Goal: Task Accomplishment & Management: Manage account settings

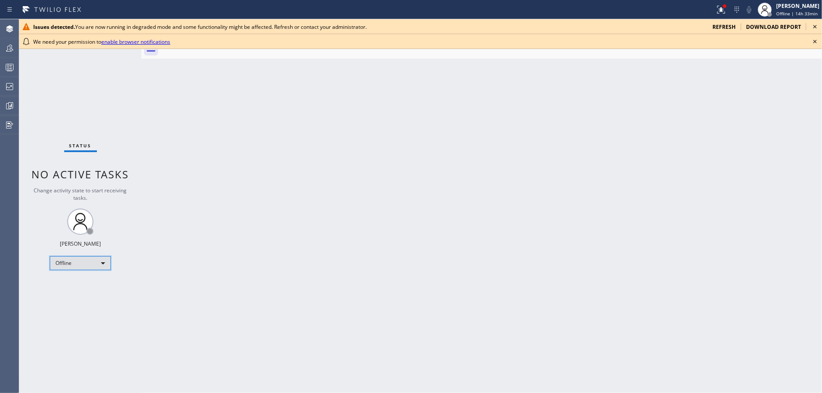
click at [86, 261] on div "Offline" at bounding box center [80, 263] width 61 height 14
click at [80, 284] on li "Available" at bounding box center [79, 285] width 59 height 10
click at [816, 27] on icon at bounding box center [815, 26] width 10 height 10
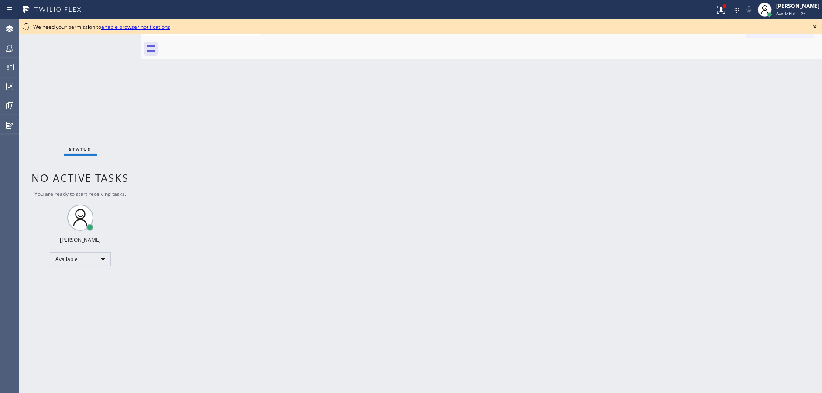
click at [816, 27] on icon at bounding box center [815, 26] width 10 height 10
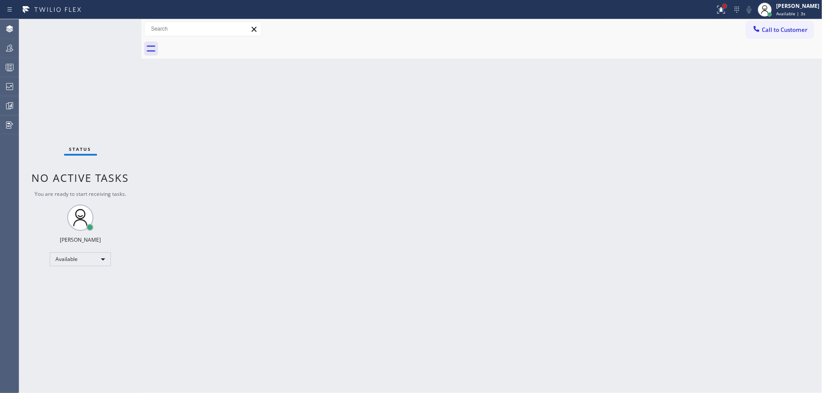
click at [728, 8] on div at bounding box center [724, 5] width 5 height 5
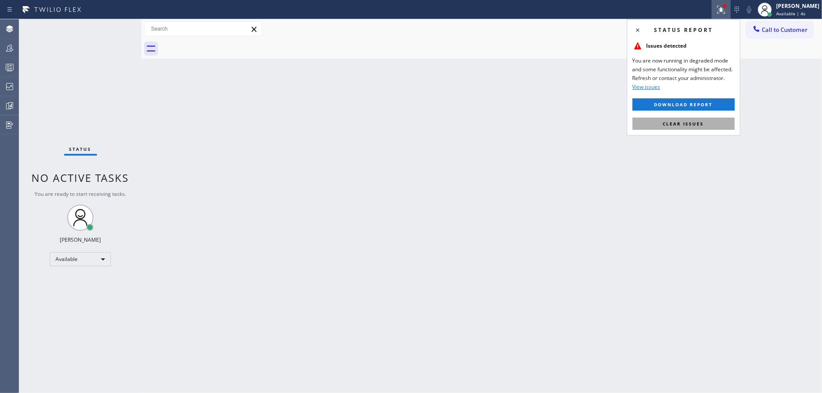
click at [681, 123] on span "Clear issues" at bounding box center [683, 124] width 41 height 6
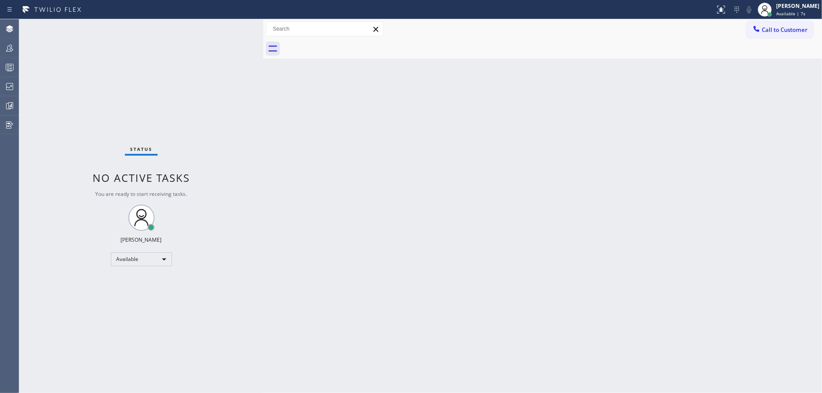
drag, startPoint x: 141, startPoint y: 23, endPoint x: 267, endPoint y: 25, distance: 125.3
click at [263, 24] on div at bounding box center [263, 205] width 0 height 373
click at [131, 257] on div "Available" at bounding box center [141, 259] width 61 height 14
click at [152, 296] on li "Unavailable" at bounding box center [141, 292] width 59 height 10
click at [0, 71] on div at bounding box center [9, 67] width 19 height 10
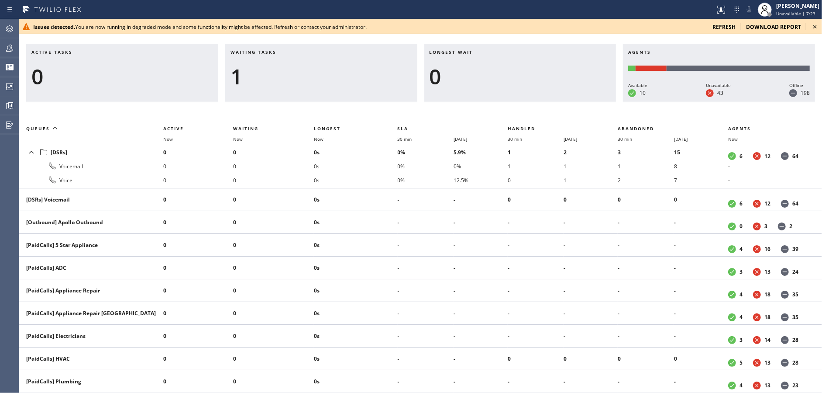
click at [200, 78] on div "0" at bounding box center [122, 76] width 182 height 25
click at [0, 51] on div at bounding box center [9, 48] width 19 height 10
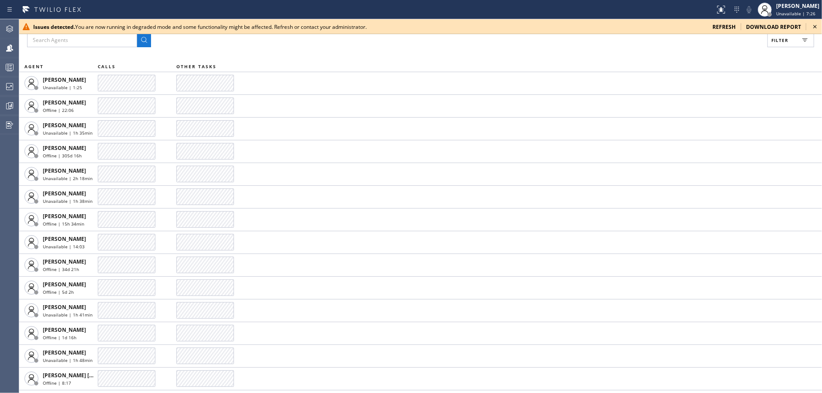
click at [813, 24] on icon at bounding box center [815, 26] width 10 height 10
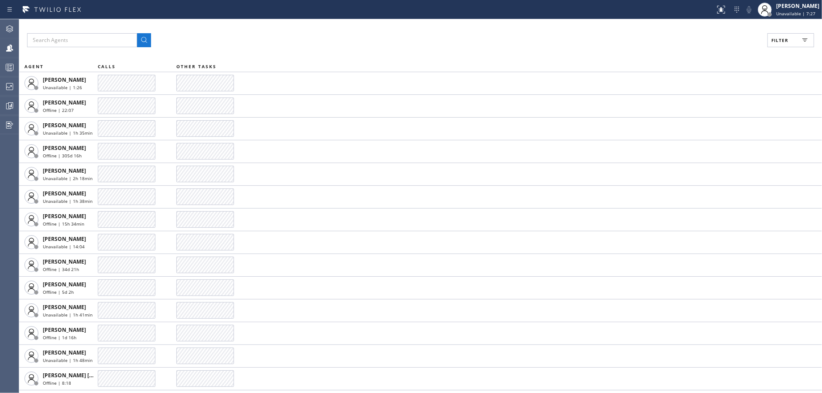
click at [791, 41] on button "Filter" at bounding box center [791, 40] width 47 height 14
click at [696, 105] on input "Available" at bounding box center [695, 103] width 10 height 10
checkbox input "true"
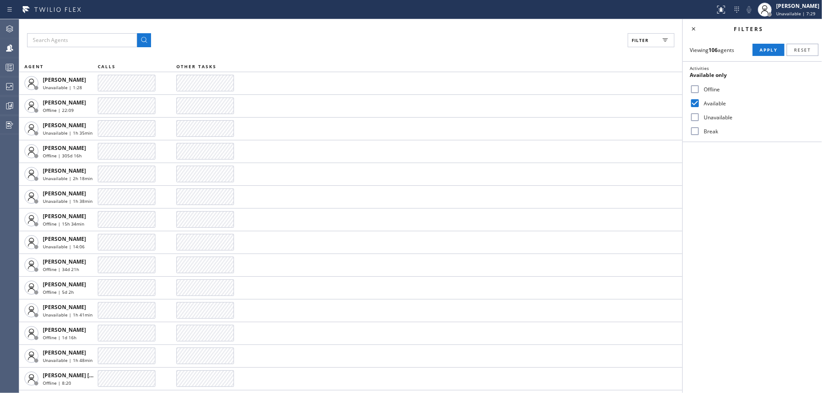
click at [693, 117] on input "Unavailable" at bounding box center [695, 117] width 10 height 10
checkbox input "true"
click at [693, 131] on input "Break" at bounding box center [695, 131] width 10 height 10
checkbox input "true"
click at [753, 44] on button "Apply" at bounding box center [769, 50] width 32 height 12
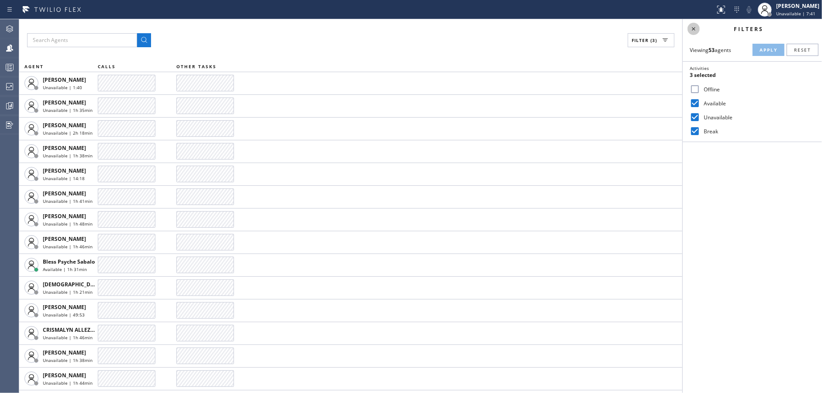
click at [694, 31] on icon at bounding box center [694, 29] width 10 height 10
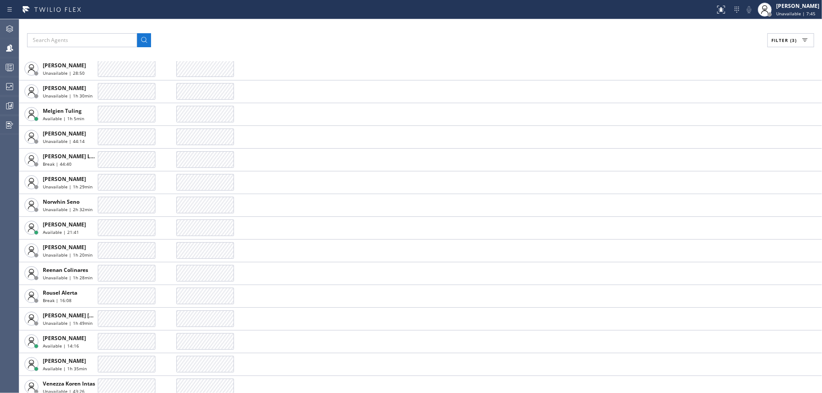
scroll to position [882, 0]
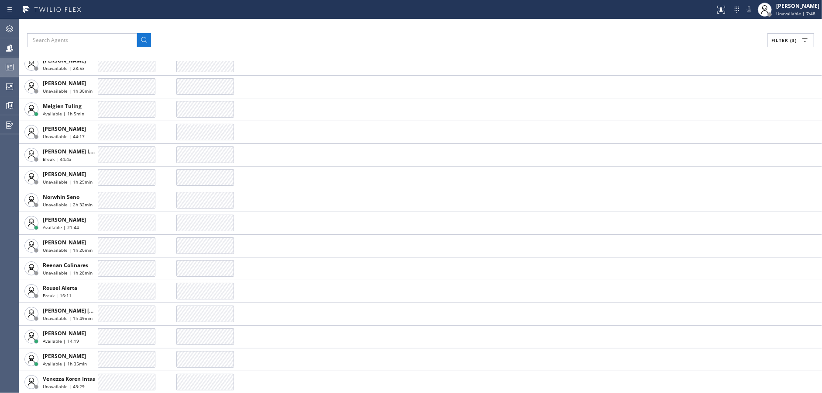
click at [4, 66] on icon at bounding box center [9, 67] width 10 height 10
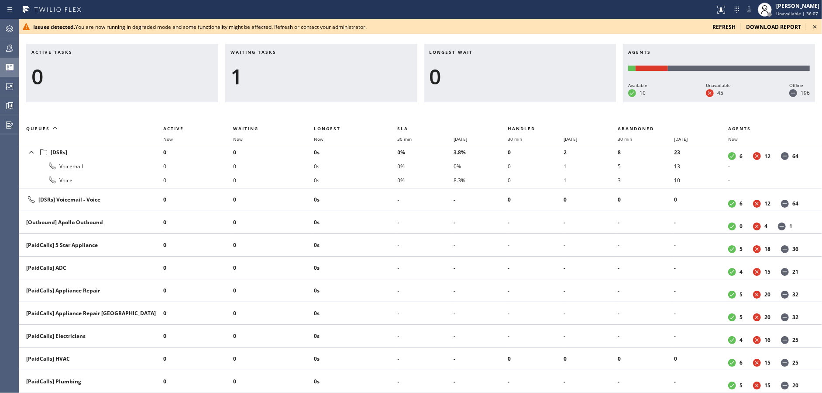
click at [814, 26] on icon at bounding box center [815, 26] width 10 height 10
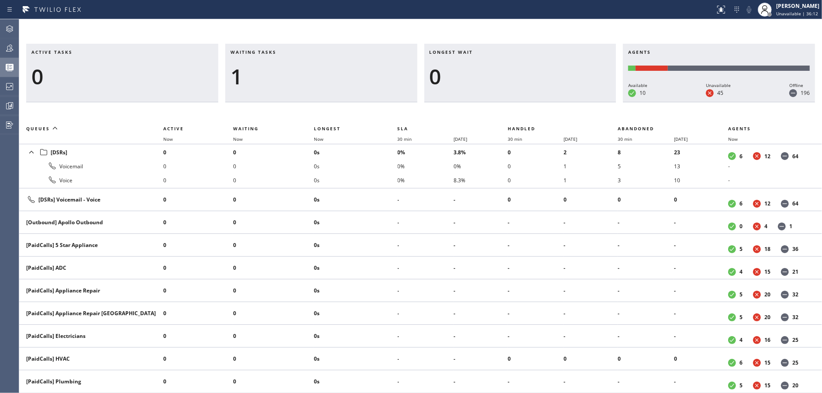
click at [273, 76] on div "1" at bounding box center [322, 76] width 182 height 25
